Goal: Information Seeking & Learning: Understand process/instructions

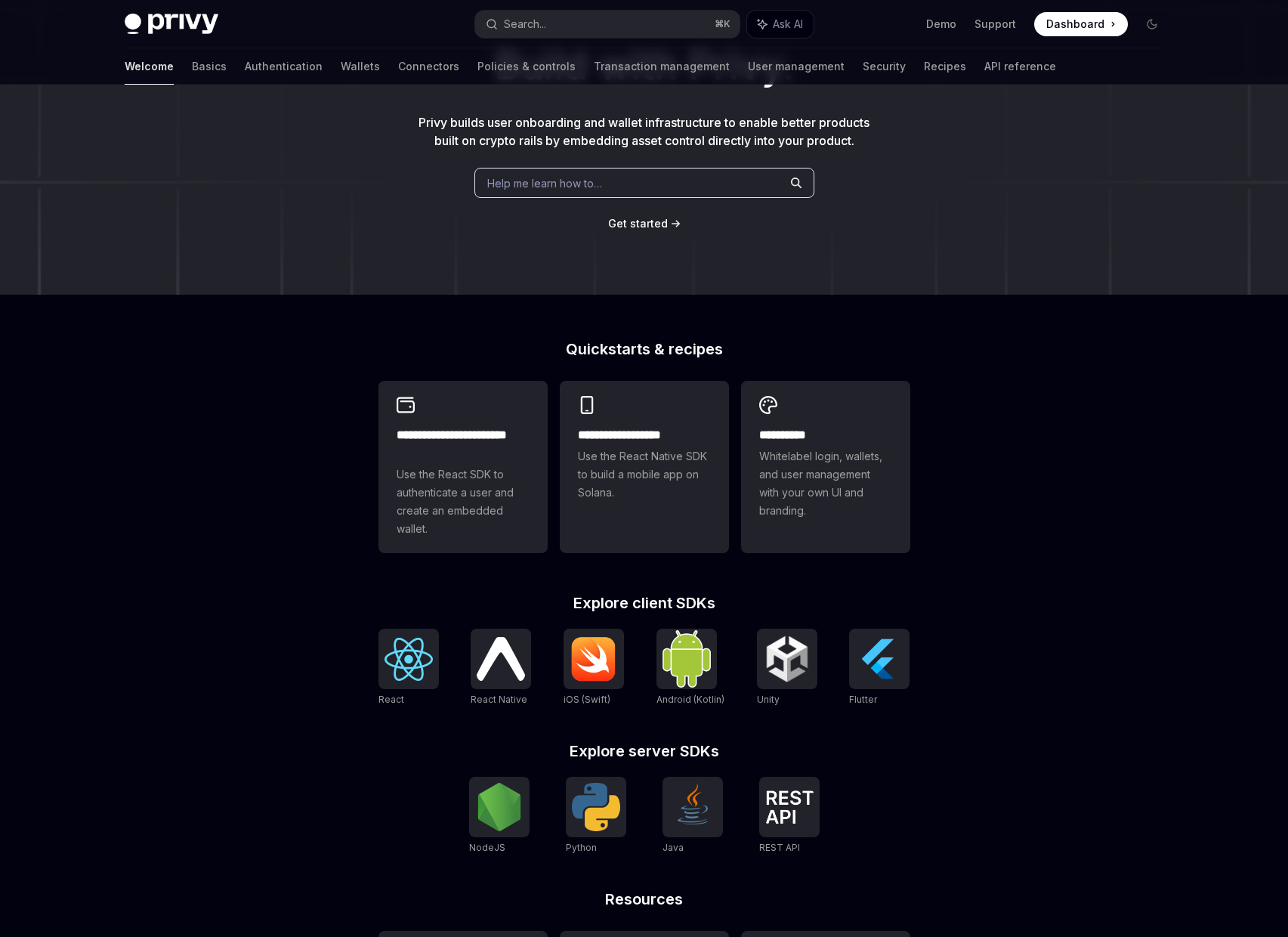
scroll to position [227, 0]
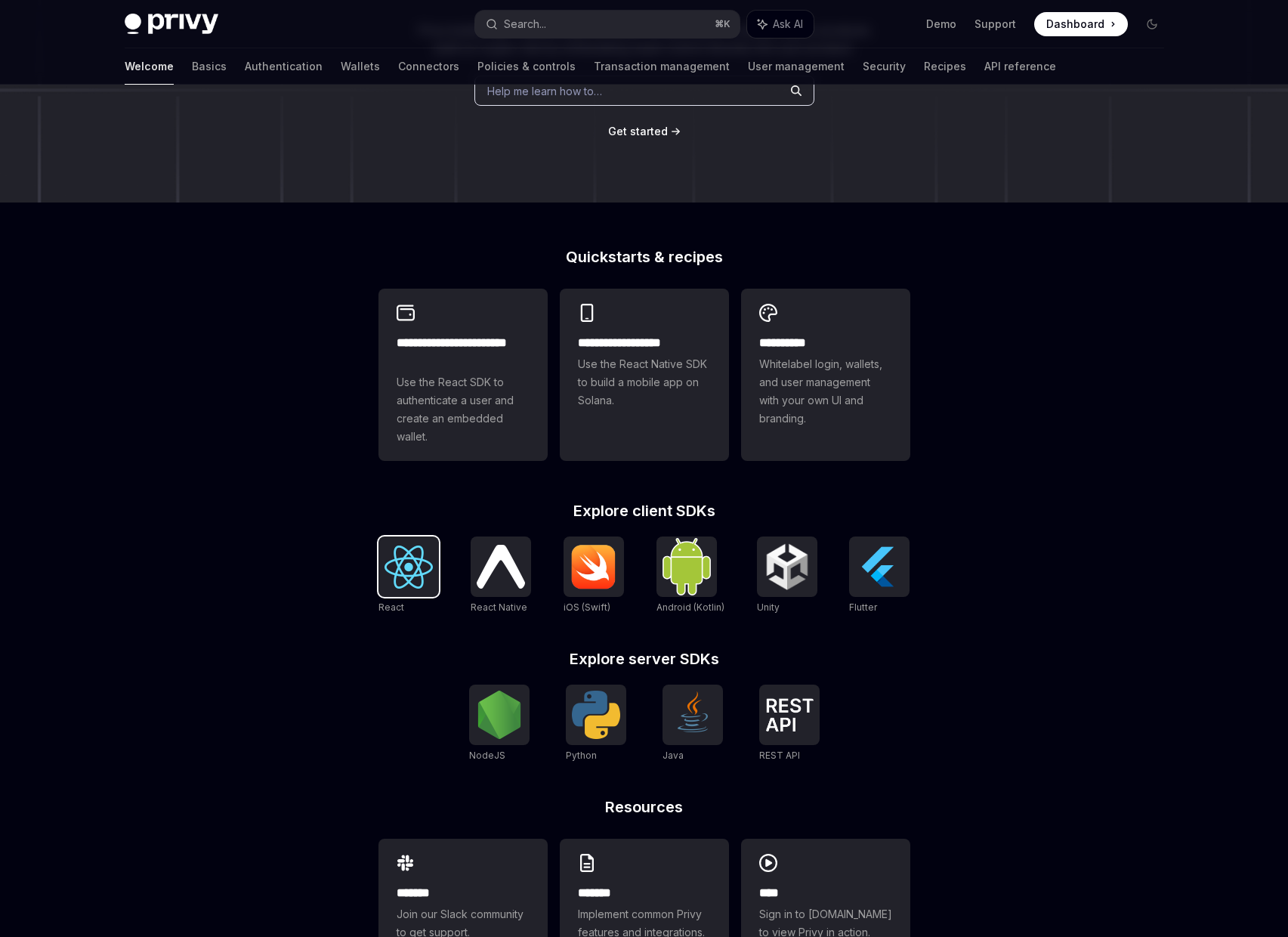
click at [396, 589] on img at bounding box center [408, 568] width 49 height 44
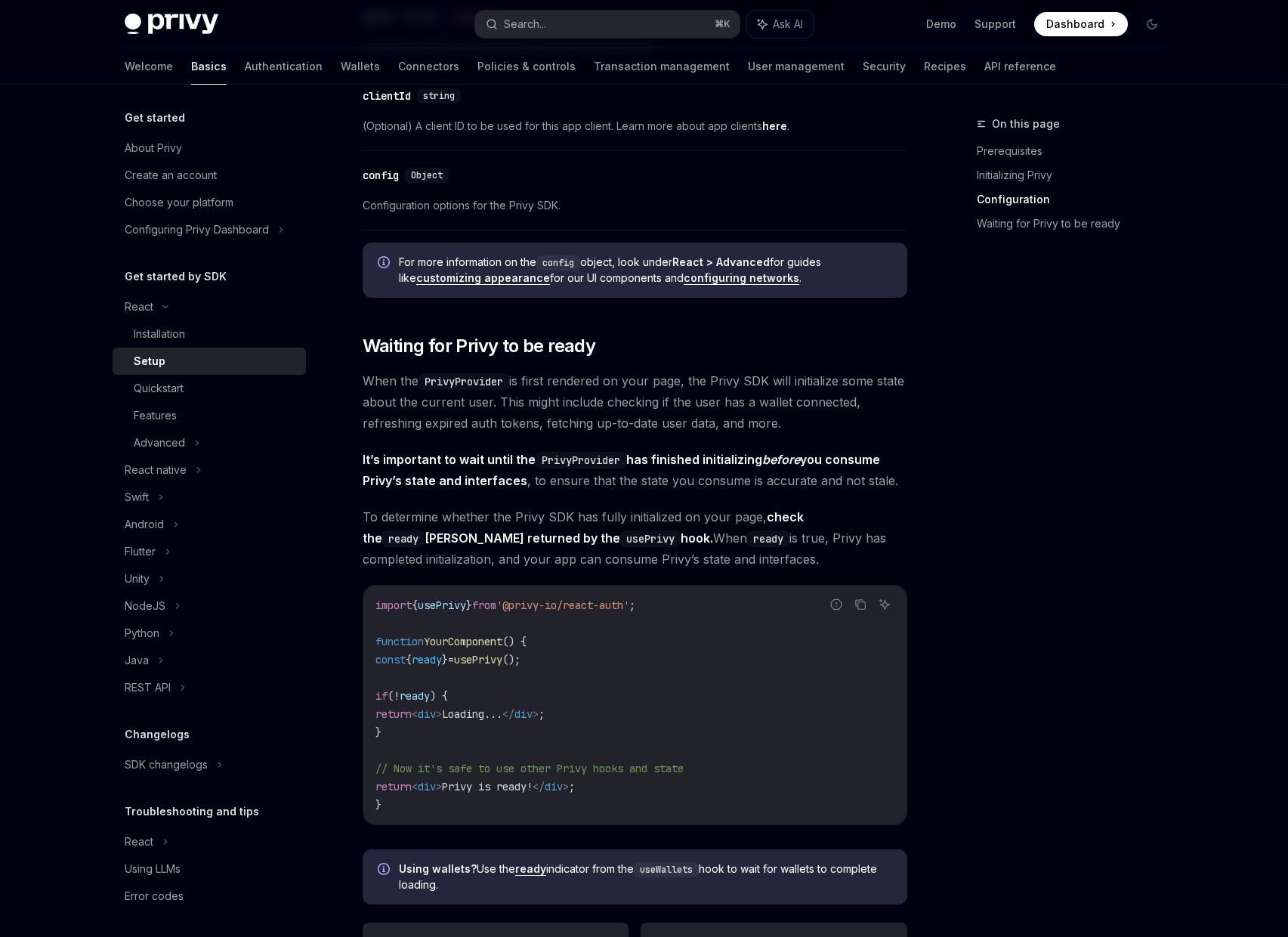
scroll to position [1252, 0]
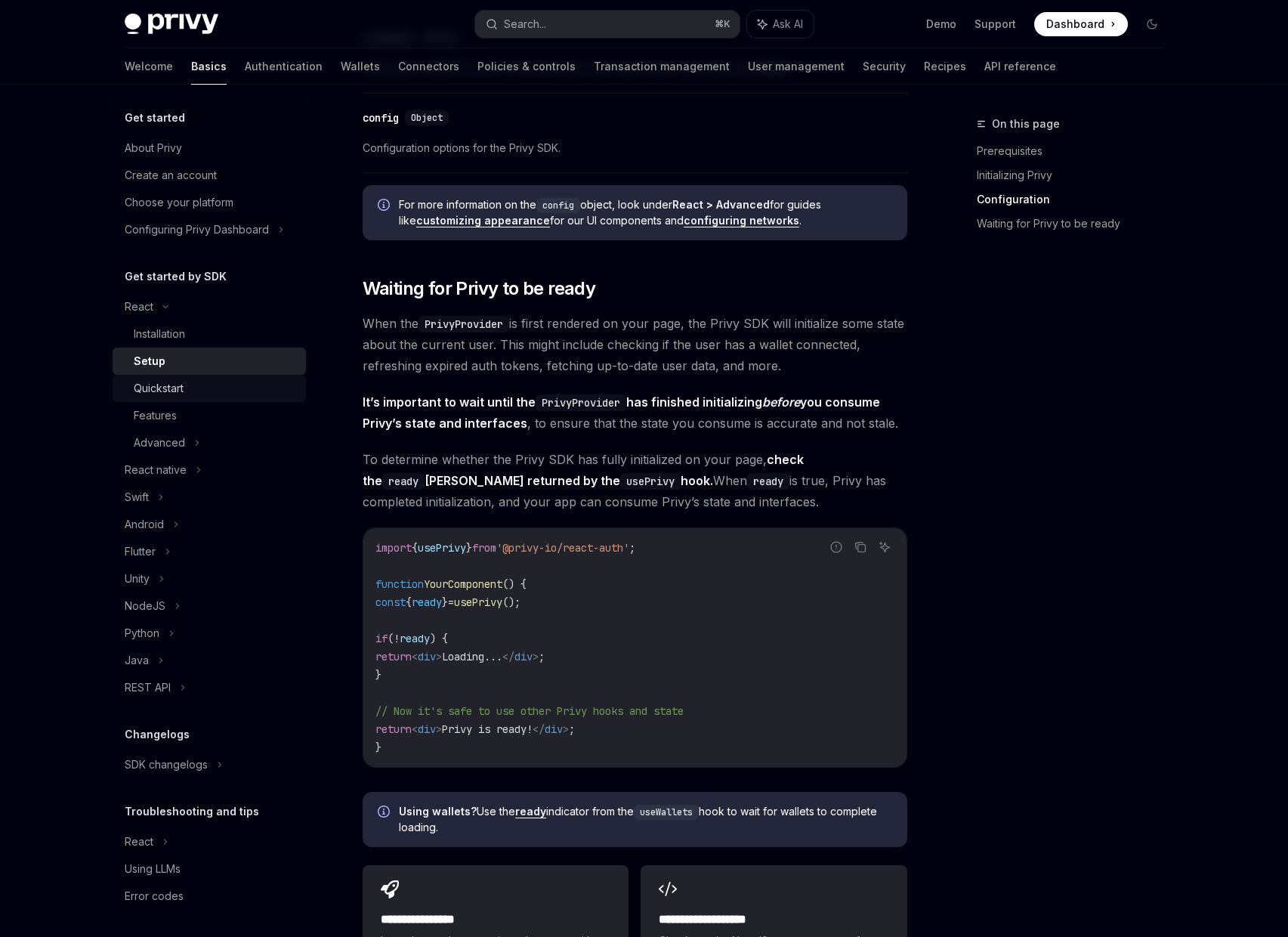
click at [231, 396] on div "Quickstart" at bounding box center [215, 388] width 163 height 18
type textarea "*"
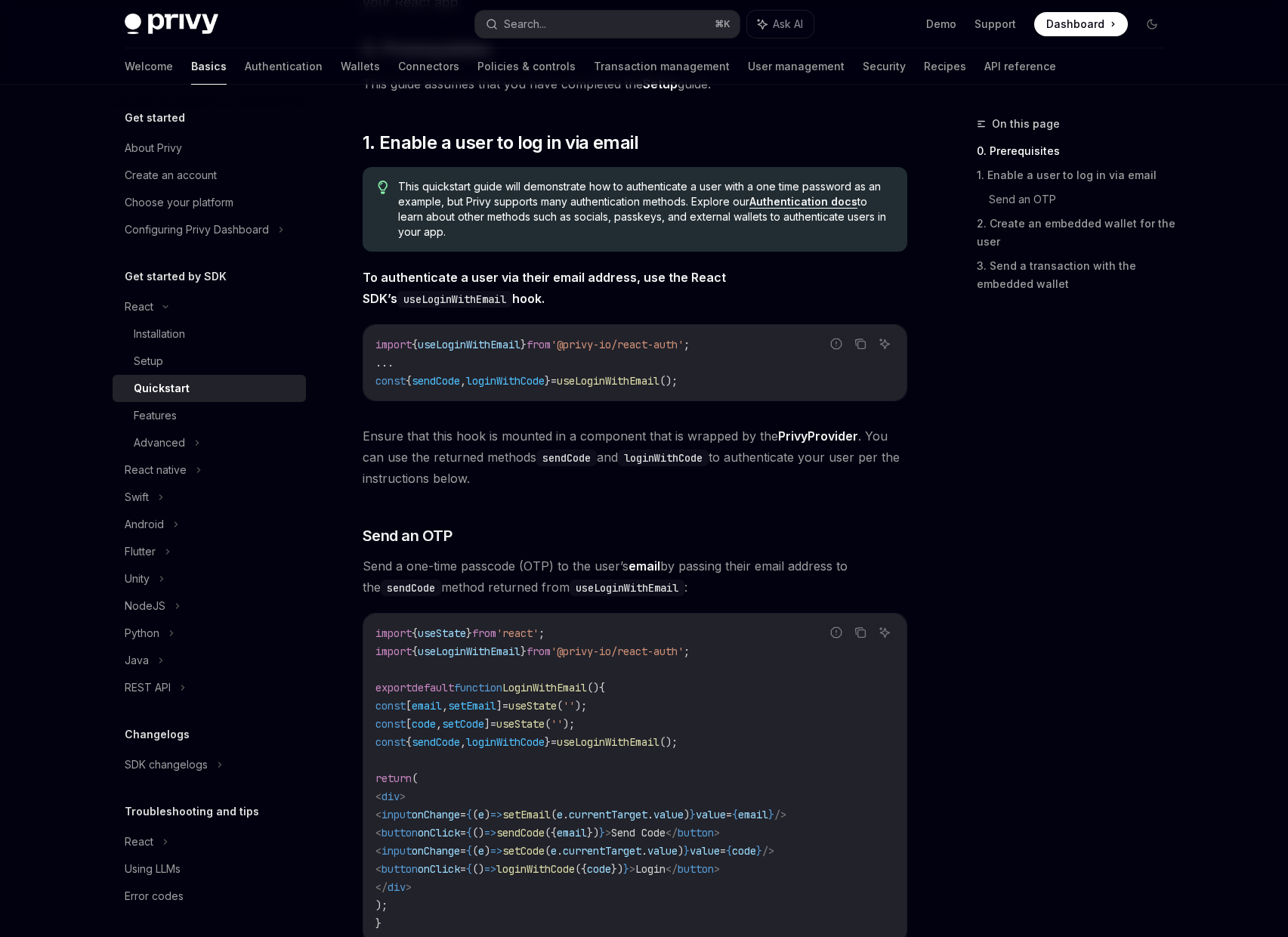
scroll to position [260, 0]
